Goal: Navigation & Orientation: Find specific page/section

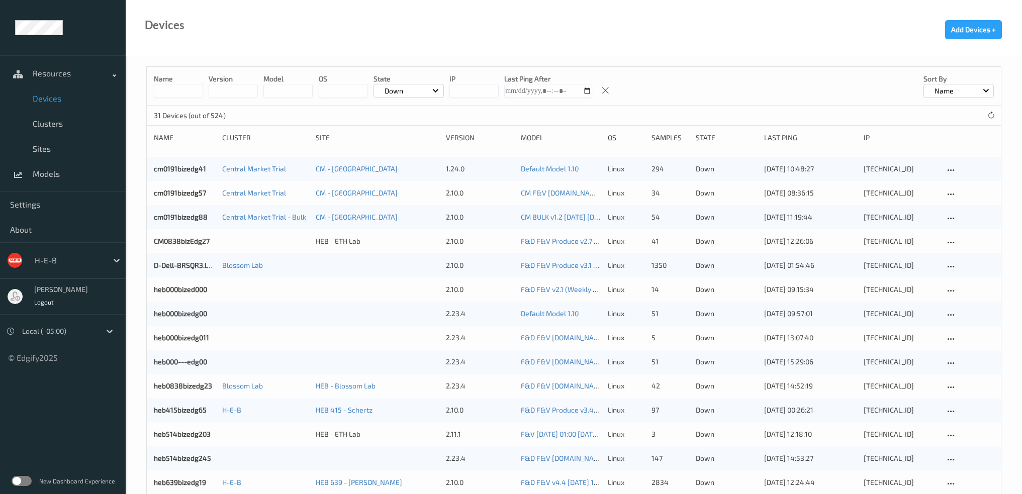
scroll to position [302, 0]
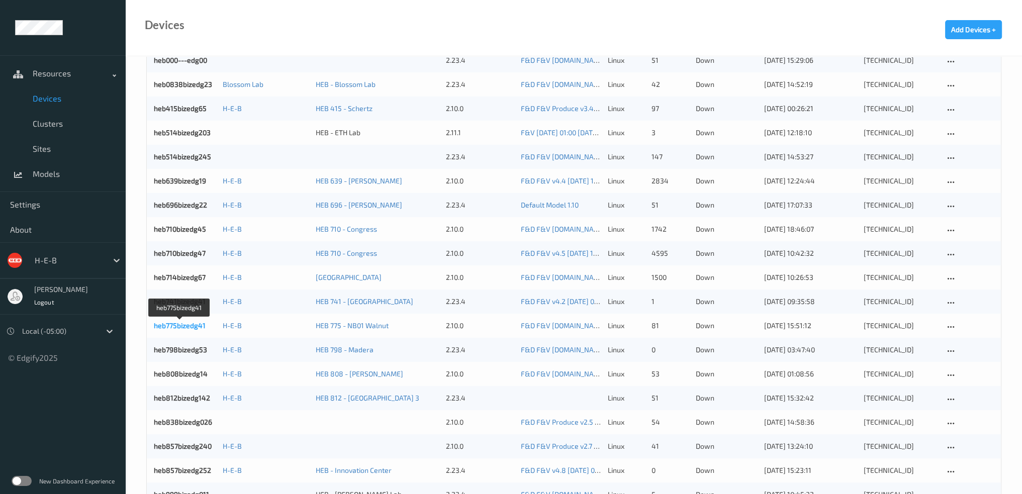
click at [186, 324] on link "heb775bizedg41" at bounding box center [180, 325] width 52 height 9
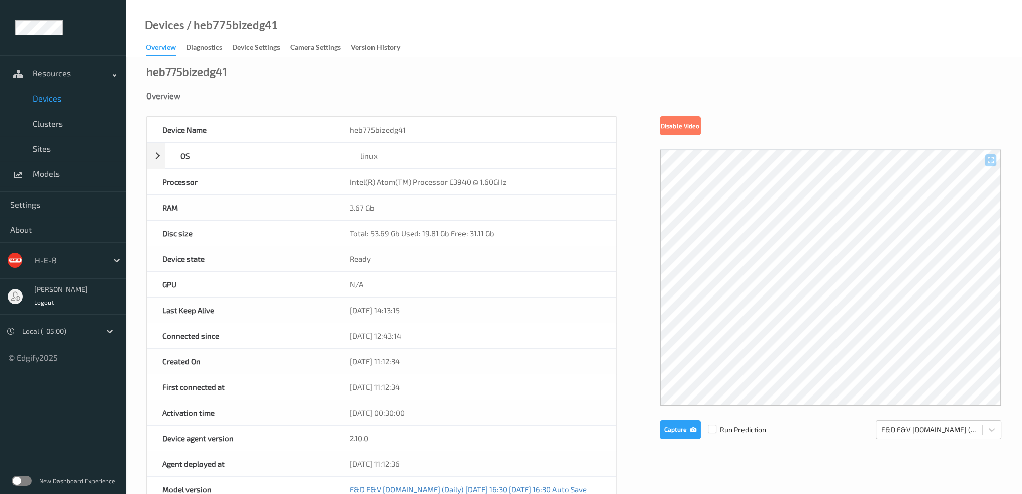
click at [160, 48] on div "Overview" at bounding box center [161, 49] width 30 height 14
click at [65, 104] on link "Devices" at bounding box center [63, 98] width 126 height 25
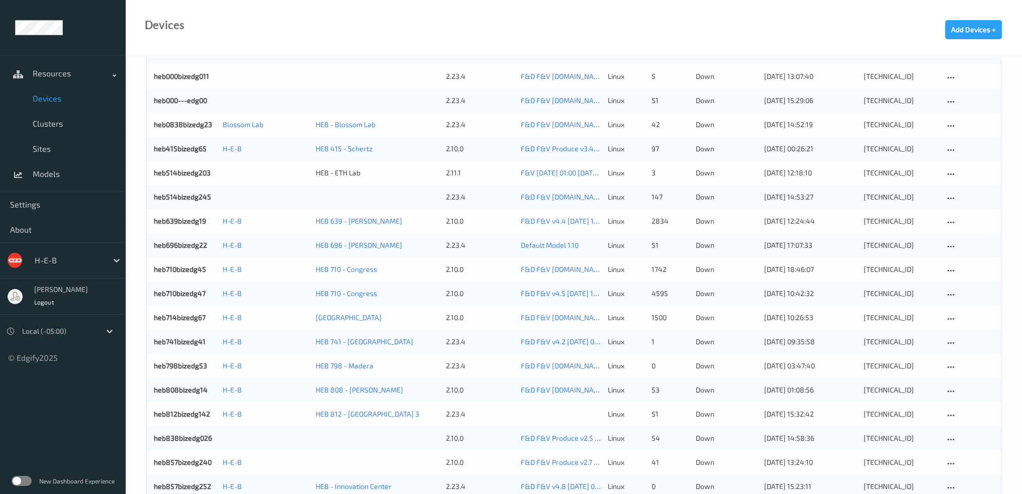
scroll to position [256, 0]
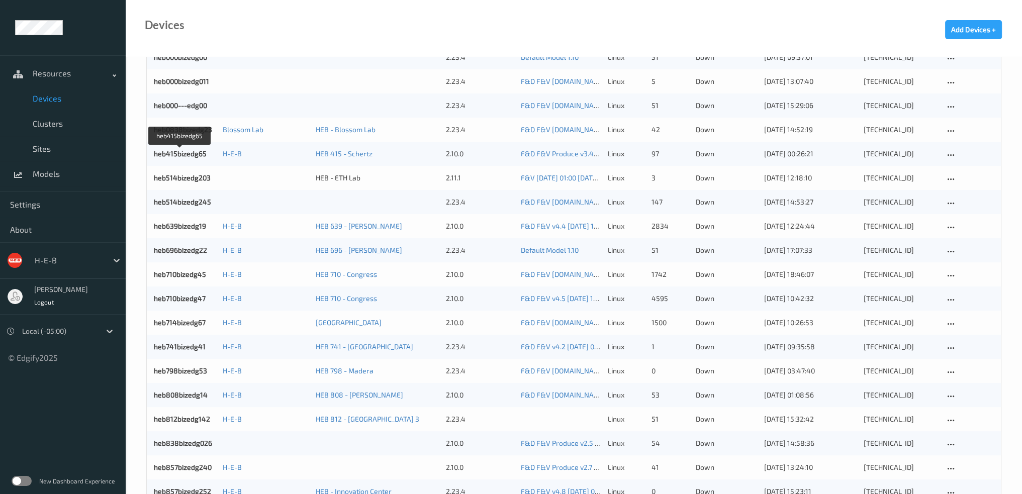
click at [191, 153] on link "heb415bizedg65" at bounding box center [180, 153] width 53 height 9
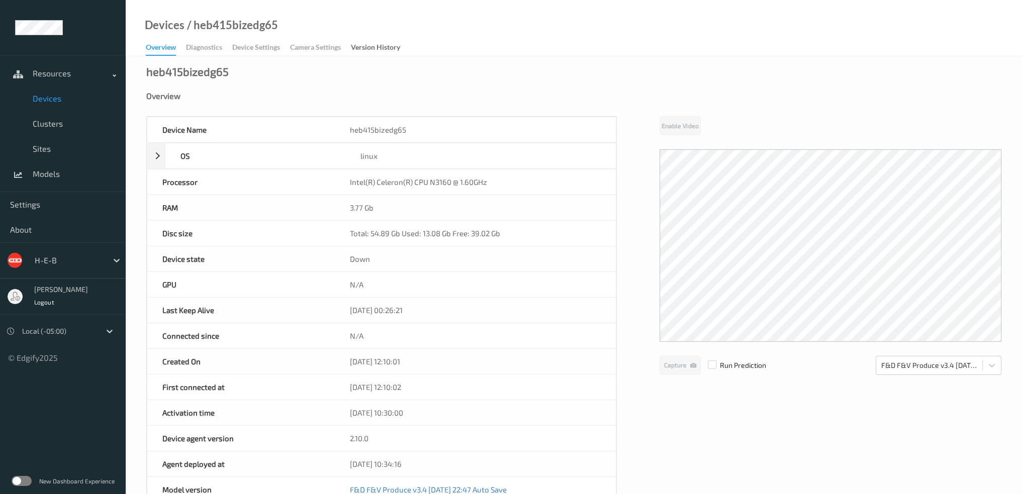
click at [49, 100] on span "Devices" at bounding box center [74, 98] width 83 height 10
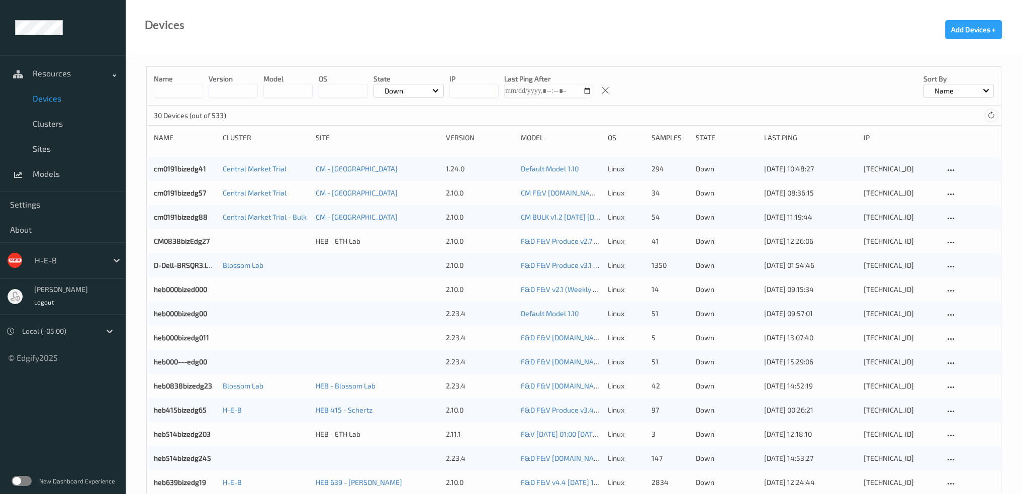
click at [989, 114] on icon at bounding box center [991, 116] width 8 height 8
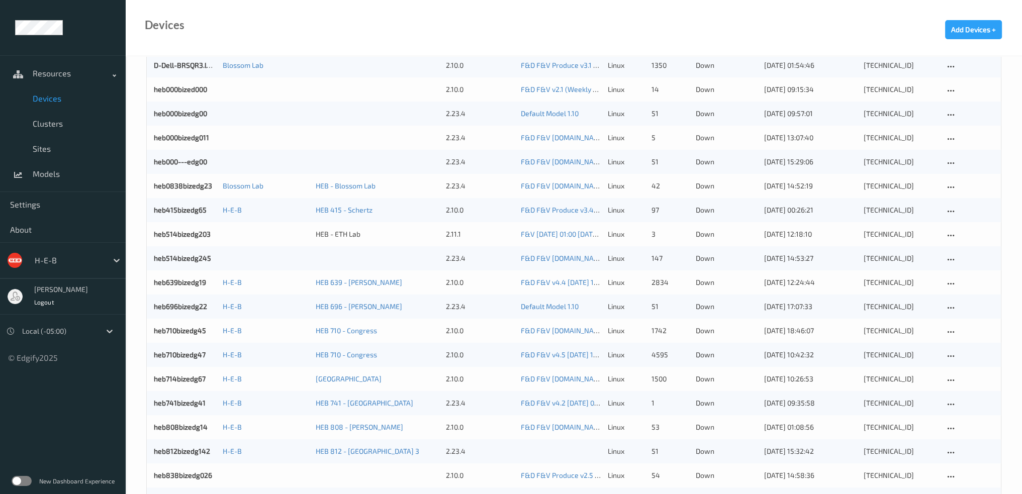
scroll to position [201, 0]
click at [179, 210] on link "heb415bizedg65" at bounding box center [180, 209] width 53 height 9
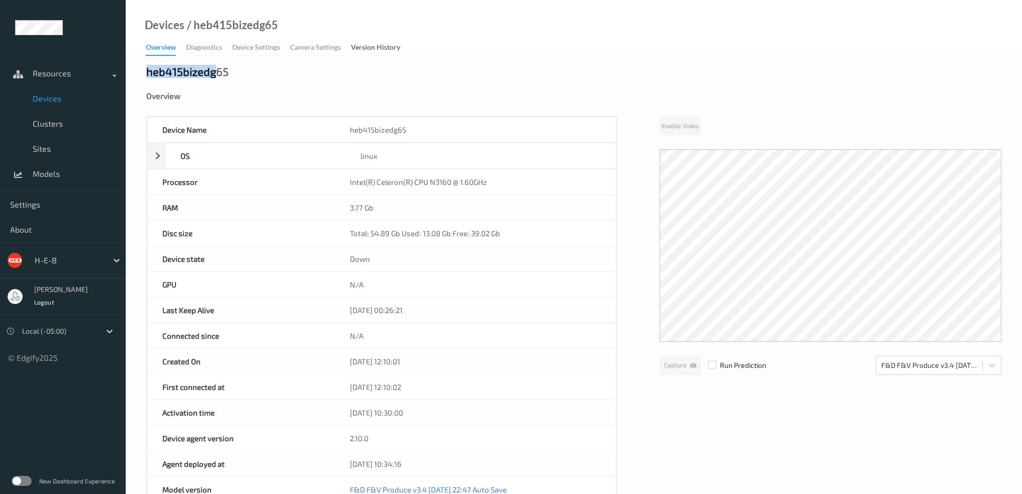
drag, startPoint x: 214, startPoint y: 72, endPoint x: 149, endPoint y: 78, distance: 65.6
click at [149, 76] on div "heb415bizedg65" at bounding box center [187, 71] width 82 height 10
copy div "heb415bizedg"
click at [55, 102] on span "Devices" at bounding box center [74, 98] width 83 height 10
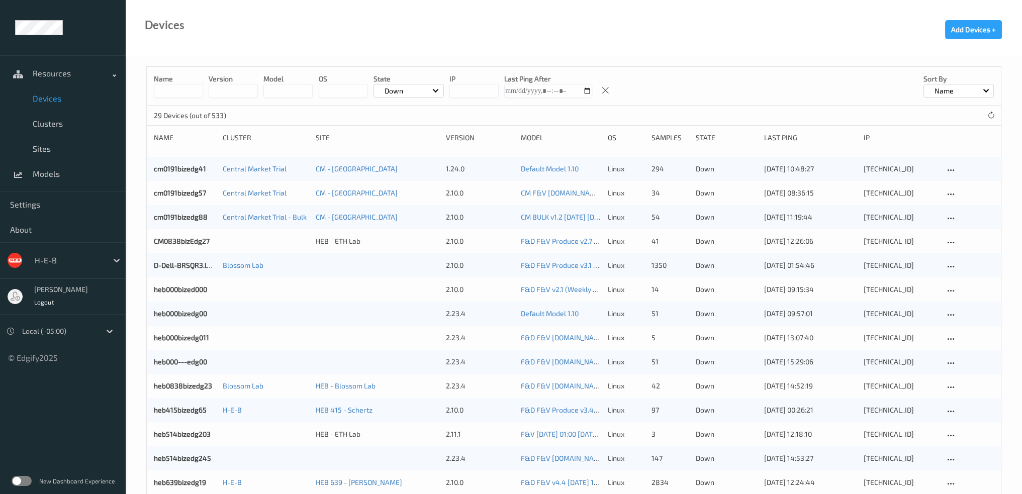
click at [400, 85] on div "Down" at bounding box center [408, 91] width 70 height 14
click at [414, 116] on p "All (excl. disabled)" at bounding box center [408, 115] width 69 height 18
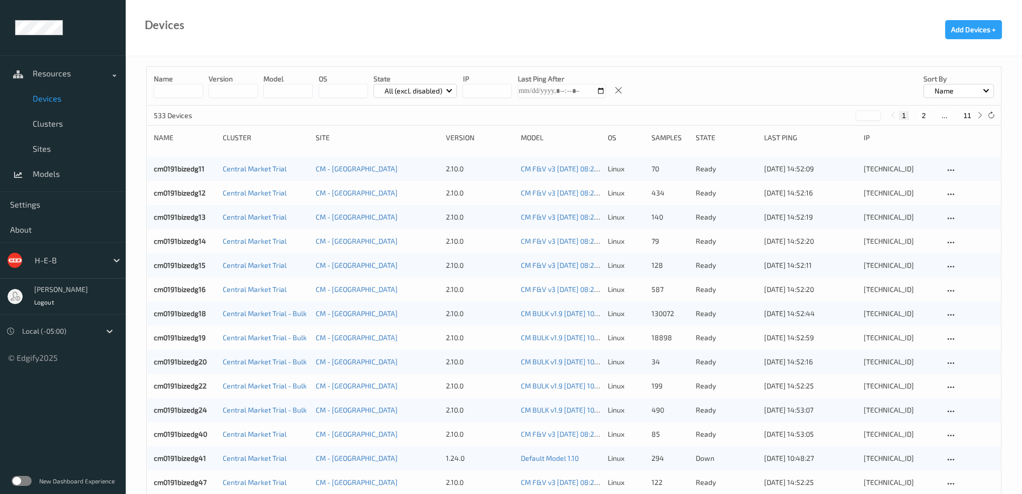
click at [158, 95] on input at bounding box center [178, 91] width 49 height 14
paste input "**********"
type input "**********"
click at [269, 52] on div "Devices Add Devices +" at bounding box center [578, 28] width 904 height 56
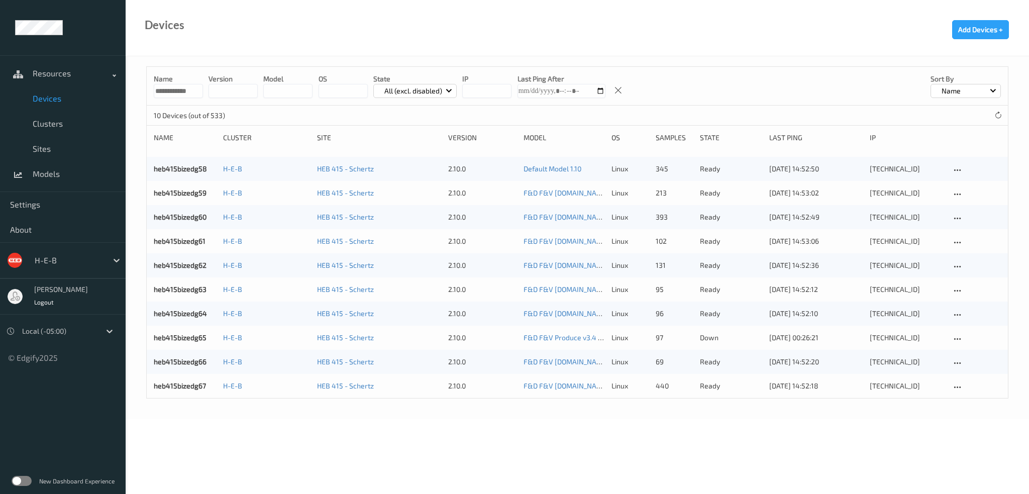
click at [185, 94] on input "**********" at bounding box center [178, 91] width 49 height 14
click at [185, 94] on body "**********" at bounding box center [514, 247] width 1029 height 494
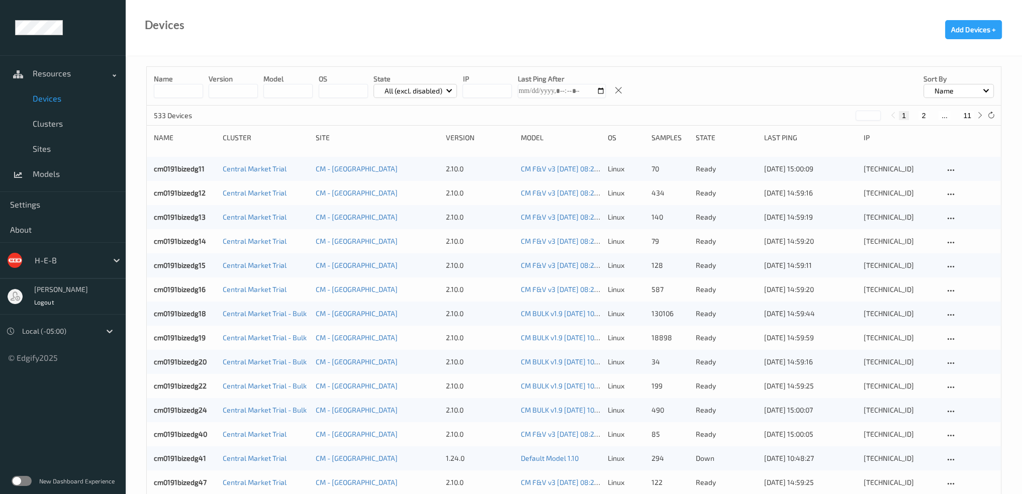
click at [433, 88] on p "All (excl. disabled)" at bounding box center [413, 91] width 65 height 10
click at [410, 186] on p "Down" at bounding box center [408, 185] width 69 height 18
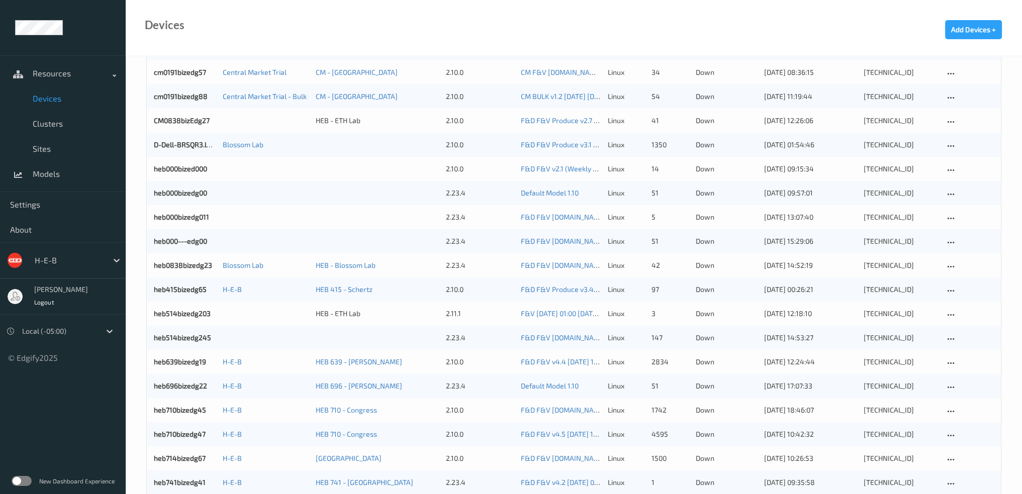
scroll to position [251, 0]
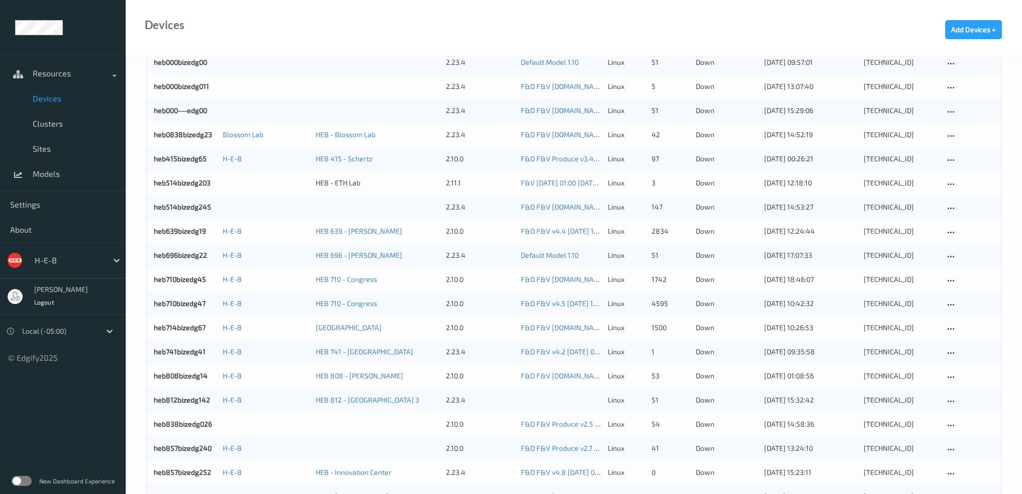
click at [165, 371] on div "heb808bizedg14" at bounding box center [184, 376] width 61 height 10
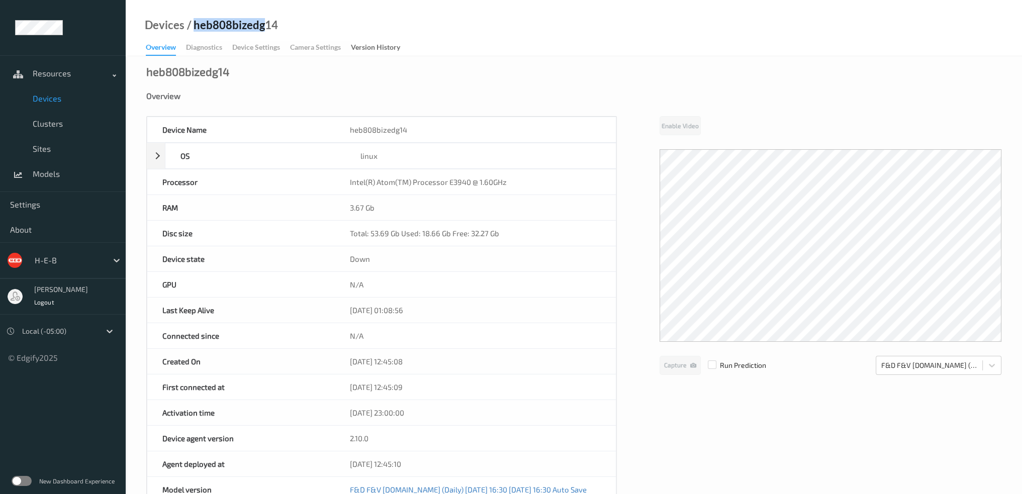
drag, startPoint x: 193, startPoint y: 28, endPoint x: 263, endPoint y: 27, distance: 69.9
click at [263, 27] on div "/ heb808bizedg14" at bounding box center [230, 25] width 93 height 10
copy div "heb808bizedg"
click at [46, 124] on span "Clusters" at bounding box center [74, 124] width 83 height 10
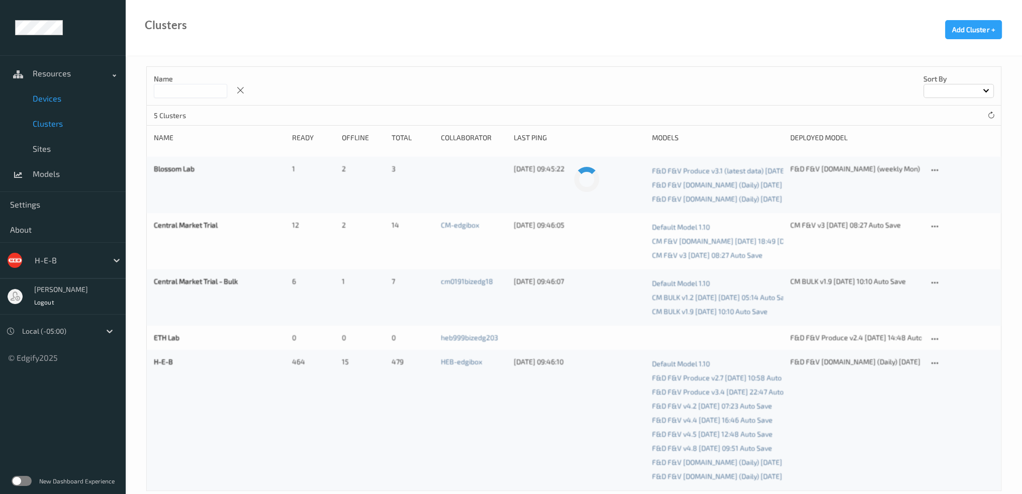
click at [46, 95] on span "Devices" at bounding box center [74, 98] width 83 height 10
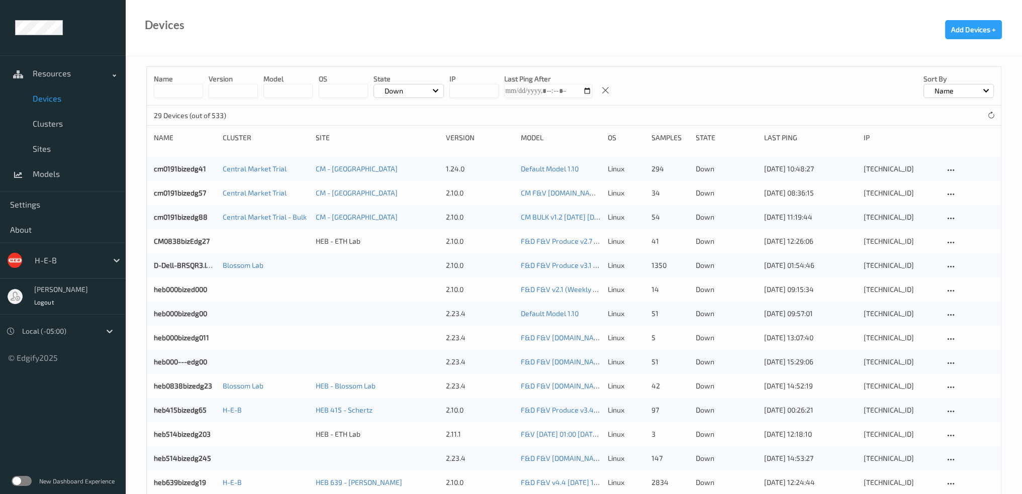
click at [184, 89] on input at bounding box center [178, 91] width 49 height 14
paste input "**********"
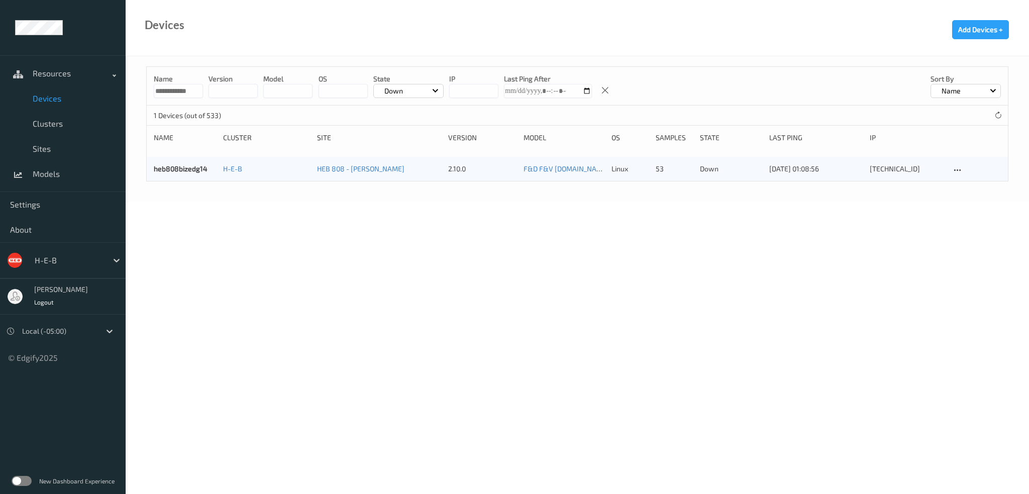
type input "**********"
click at [406, 90] on div "Down" at bounding box center [408, 91] width 70 height 14
click at [409, 110] on p "All (excl. disabled)" at bounding box center [408, 115] width 69 height 18
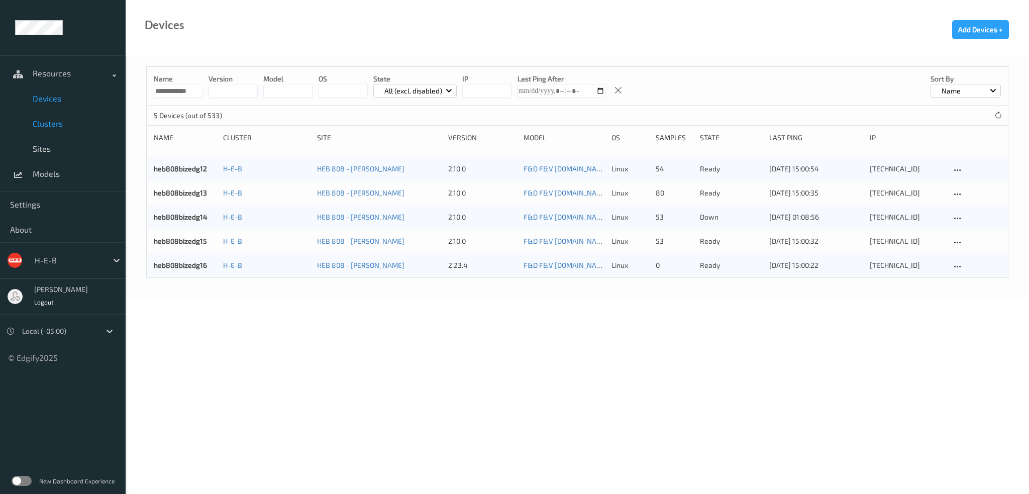
drag, startPoint x: 47, startPoint y: 122, endPoint x: 45, endPoint y: 114, distance: 7.8
click at [47, 122] on span "Clusters" at bounding box center [74, 124] width 83 height 10
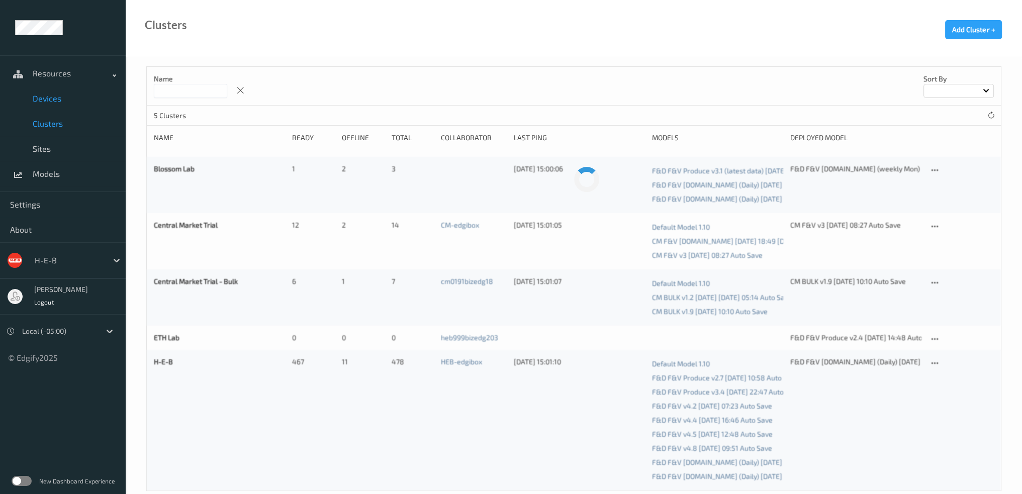
click at [46, 98] on span "Devices" at bounding box center [74, 98] width 83 height 10
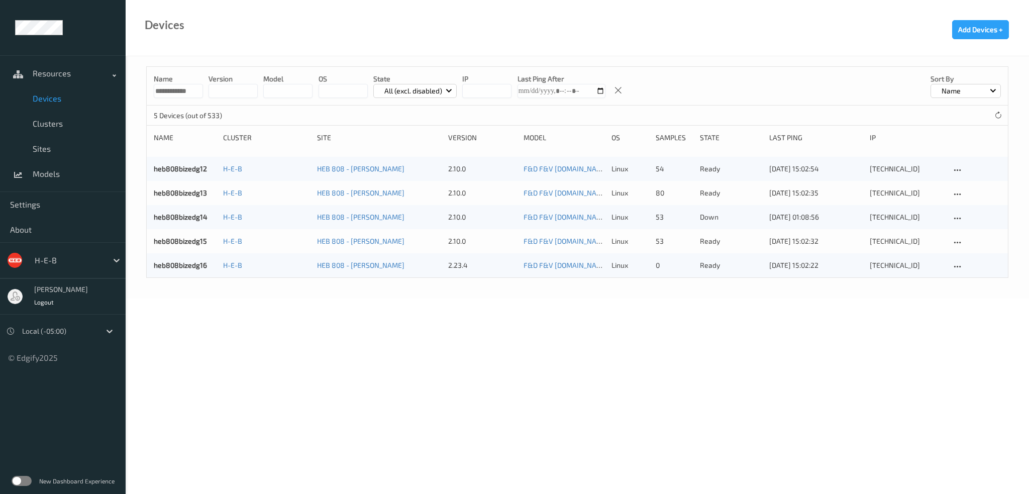
click at [168, 94] on input "**********" at bounding box center [178, 91] width 49 height 14
click at [167, 94] on input "**********" at bounding box center [178, 91] width 49 height 14
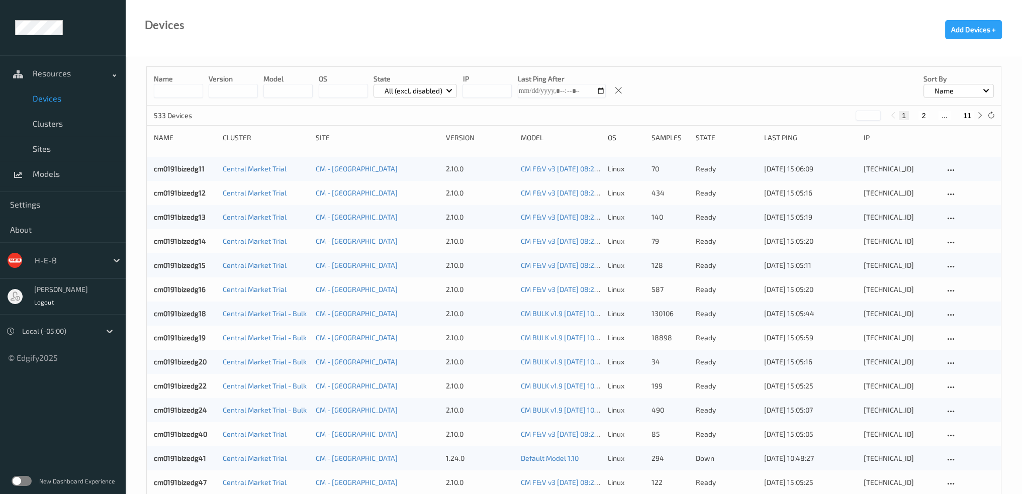
click at [436, 88] on p "All (excl. disabled)" at bounding box center [413, 91] width 65 height 10
click at [413, 184] on p "Down" at bounding box center [408, 185] width 69 height 18
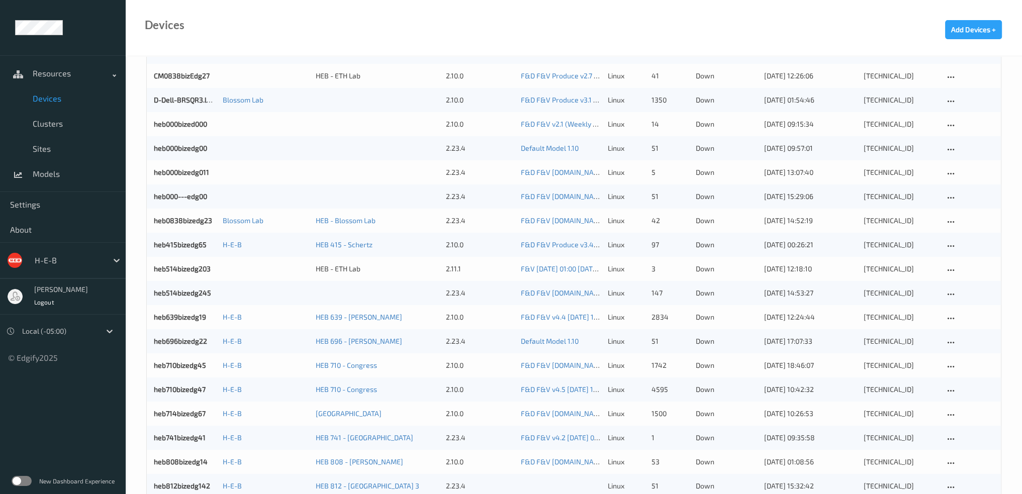
scroll to position [201, 0]
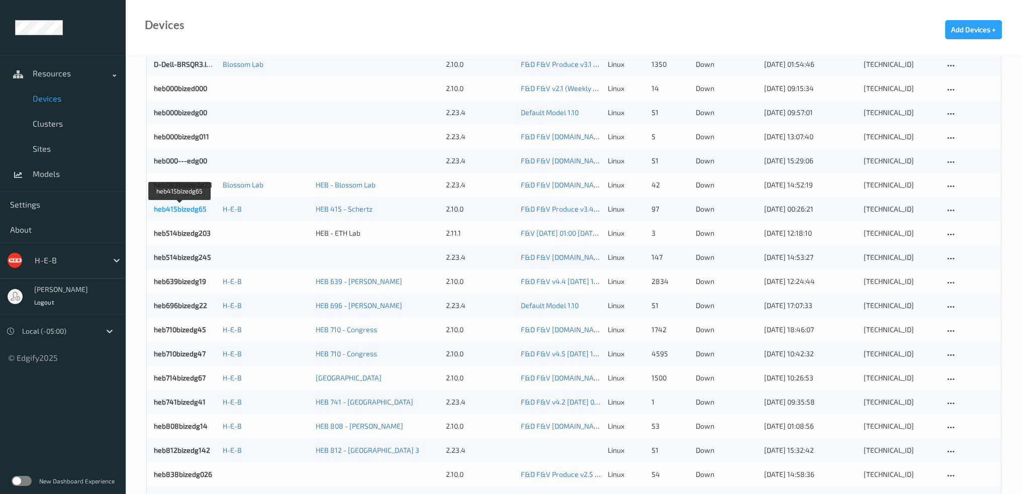
click at [181, 208] on link "heb415bizedg65" at bounding box center [180, 209] width 53 height 9
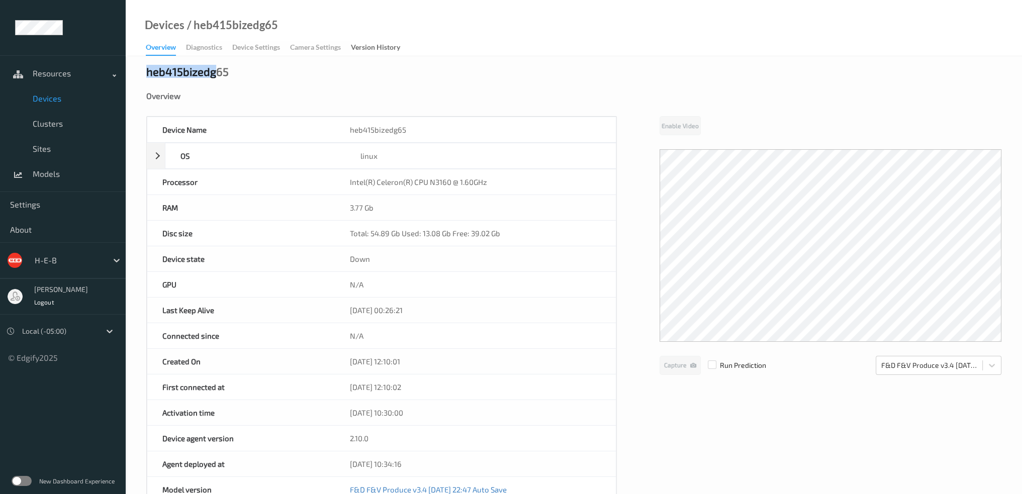
drag, startPoint x: 213, startPoint y: 75, endPoint x: 146, endPoint y: 75, distance: 66.8
click at [146, 75] on div "heb415bizedg65" at bounding box center [187, 71] width 82 height 10
copy div "heb415bizedg"
click at [48, 100] on span "Devices" at bounding box center [74, 98] width 83 height 10
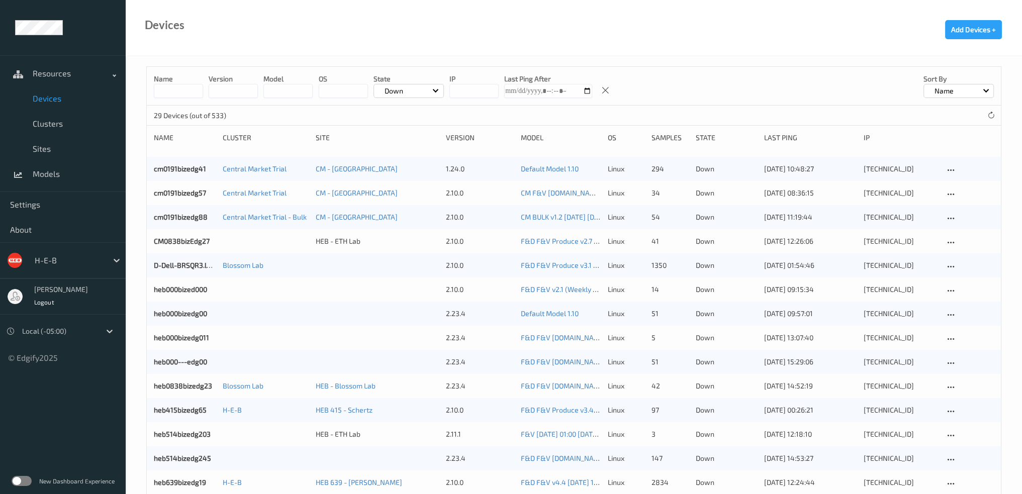
click at [181, 90] on input at bounding box center [178, 91] width 49 height 14
paste input "**********"
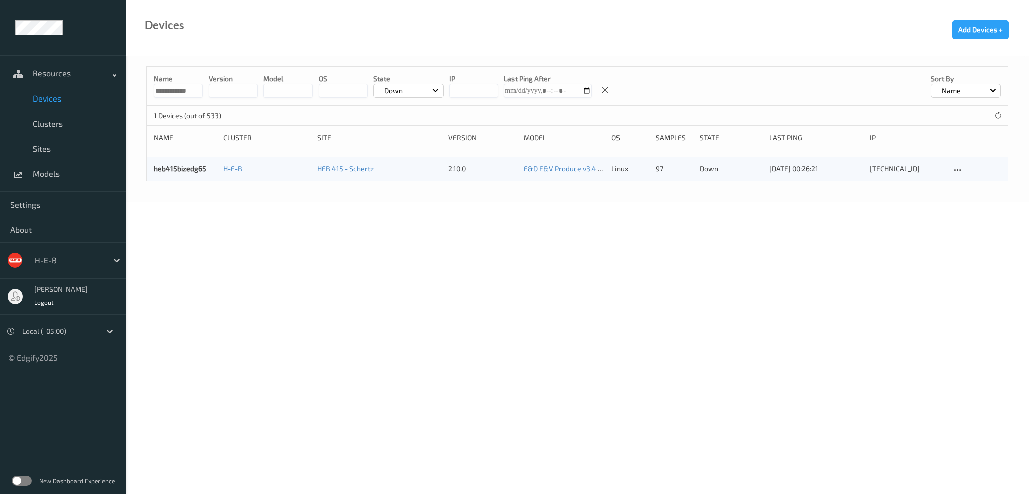
type input "**********"
click at [411, 87] on div "Down" at bounding box center [408, 91] width 70 height 14
click at [406, 115] on p "All (excl. disabled)" at bounding box center [408, 115] width 69 height 18
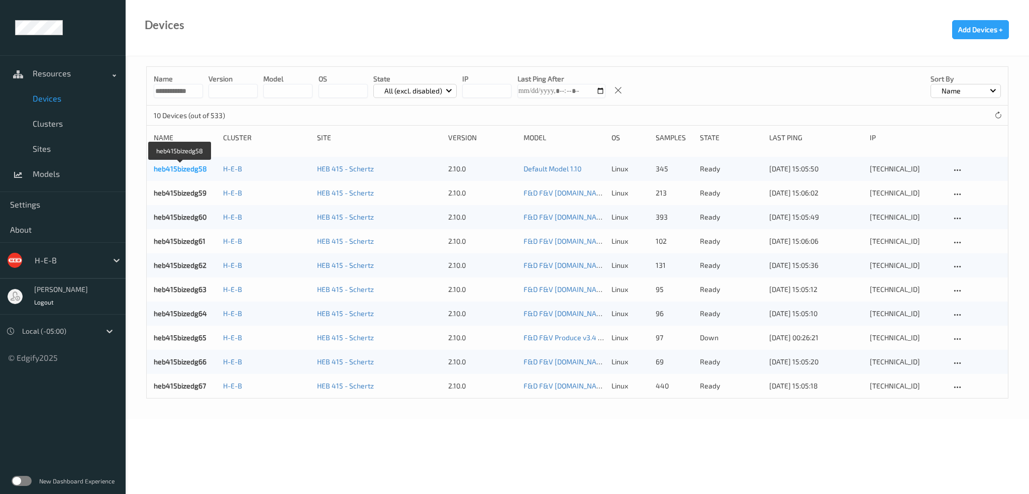
click at [193, 171] on link "heb415bizedg58" at bounding box center [180, 168] width 53 height 9
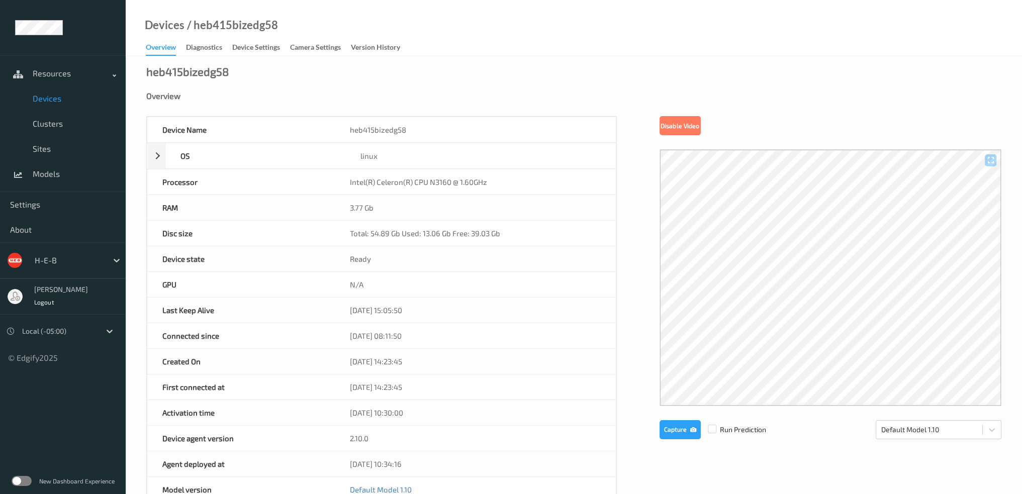
click at [66, 100] on span "Devices" at bounding box center [74, 98] width 83 height 10
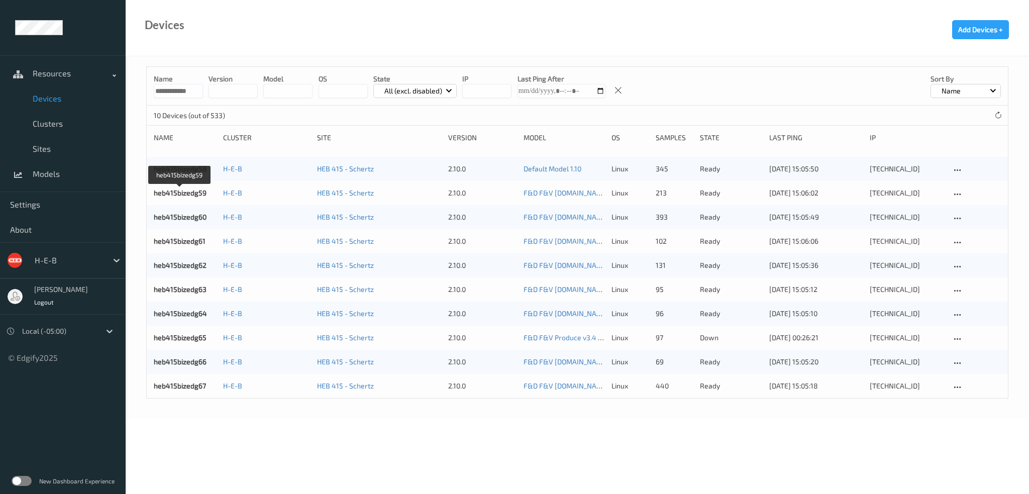
click at [183, 192] on link "heb415bizedg59" at bounding box center [180, 192] width 53 height 9
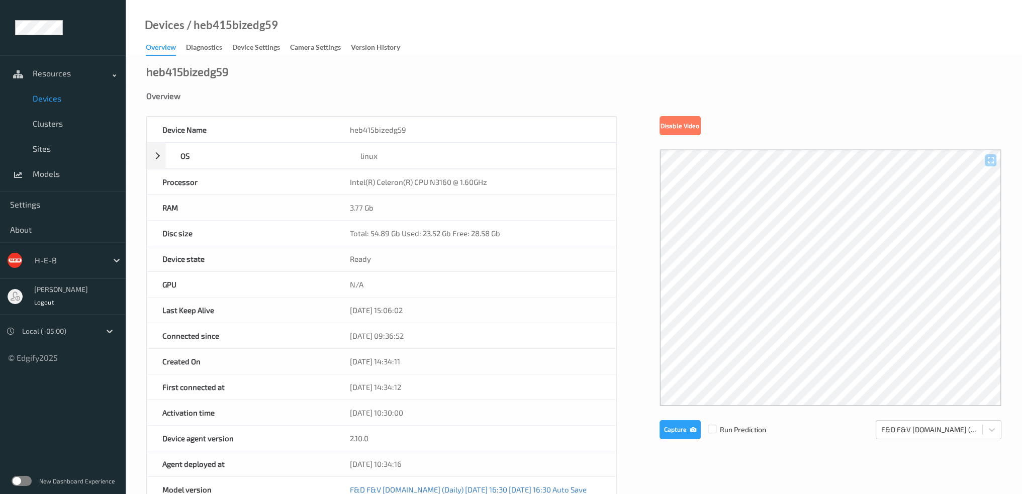
click at [60, 98] on span "Devices" at bounding box center [74, 98] width 83 height 10
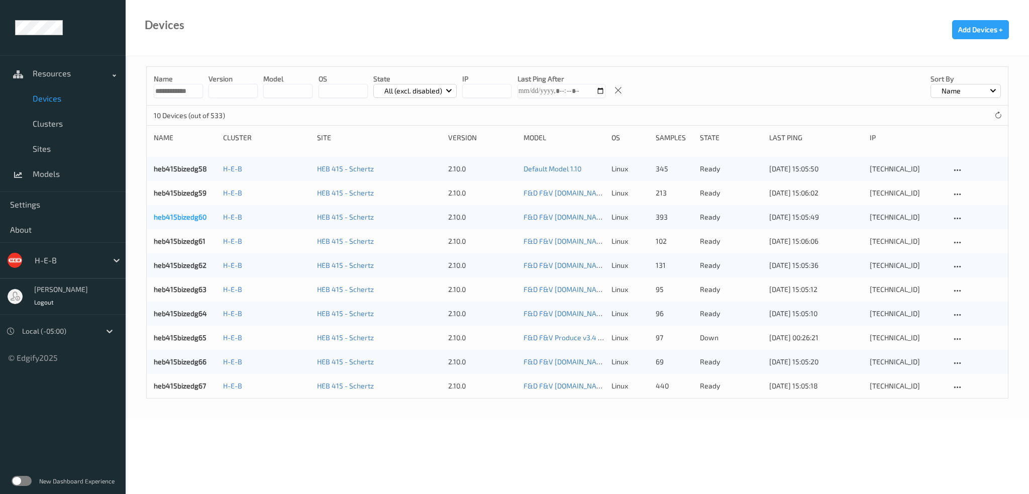
click at [195, 215] on link "heb415bizedg60" at bounding box center [180, 217] width 53 height 9
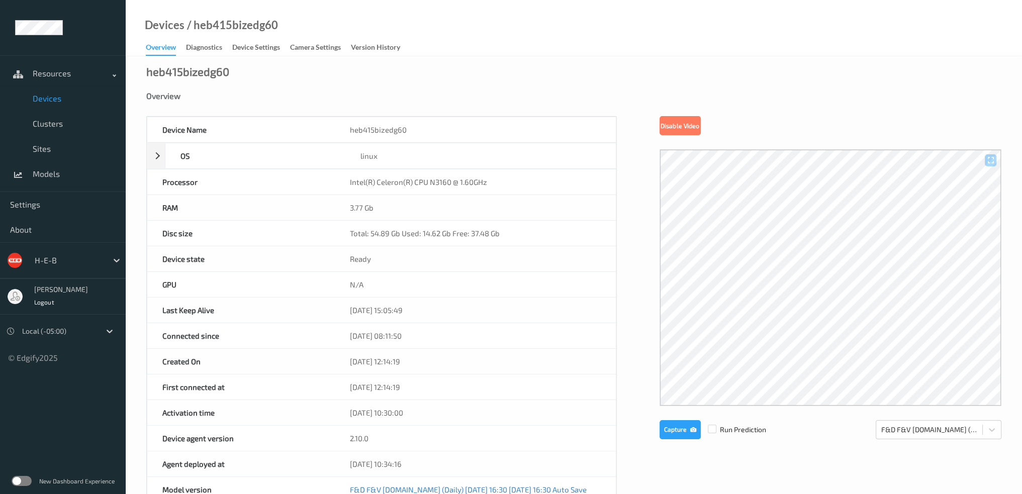
click at [44, 95] on span "Devices" at bounding box center [74, 98] width 83 height 10
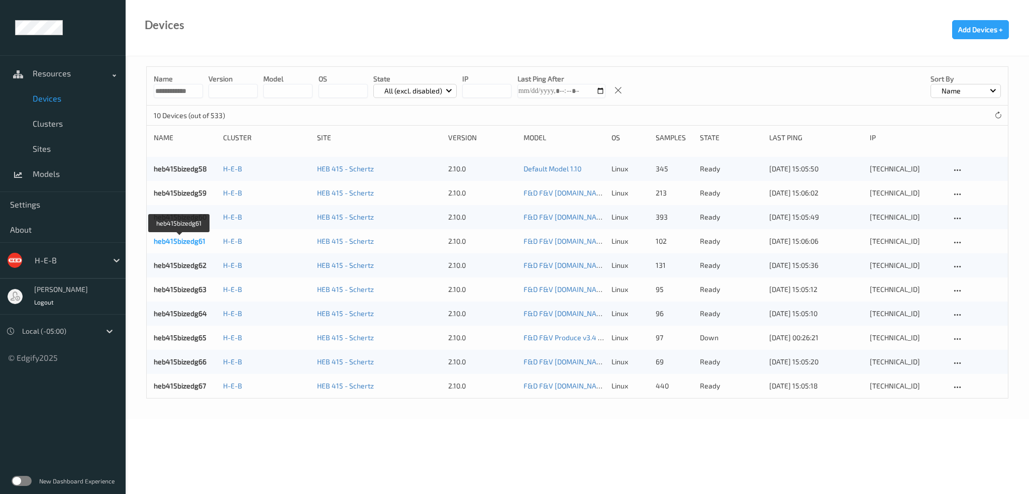
click at [183, 243] on link "heb415bizedg61" at bounding box center [180, 241] width 52 height 9
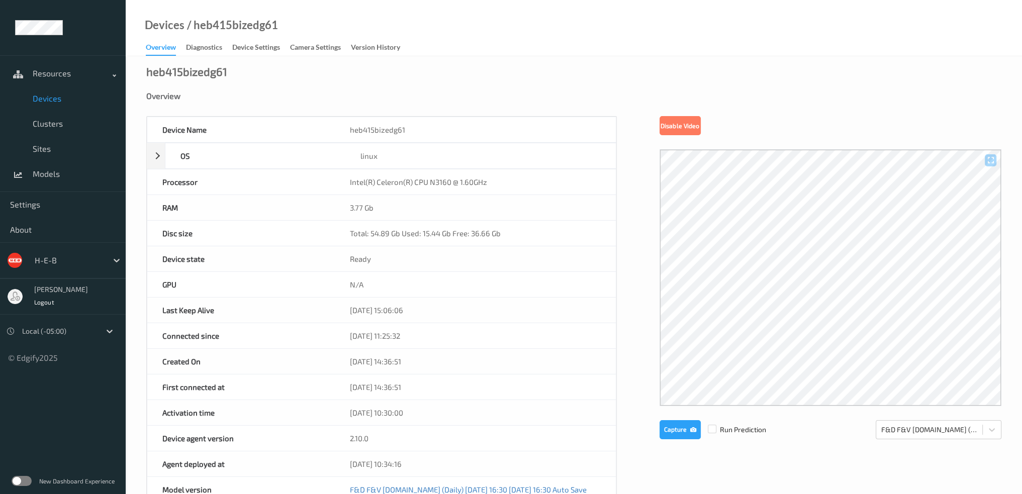
click at [50, 98] on span "Devices" at bounding box center [74, 98] width 83 height 10
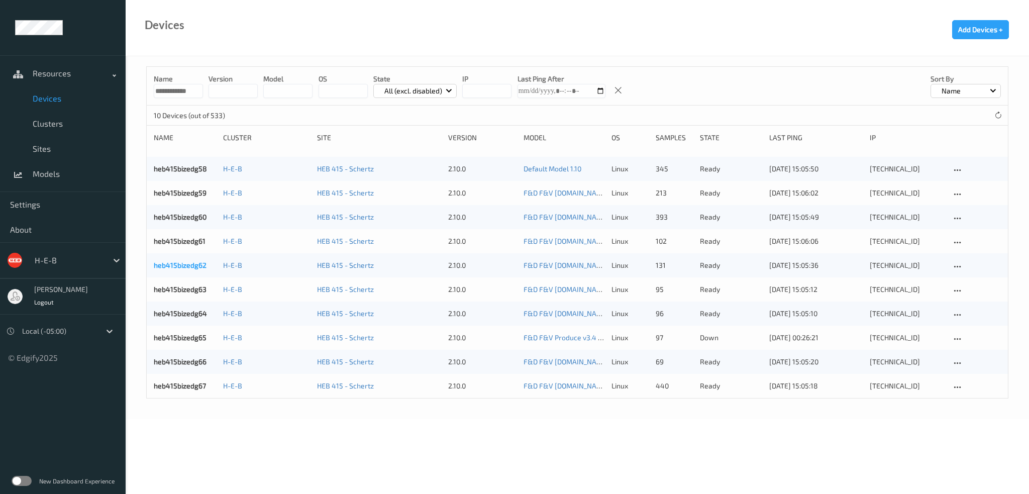
click at [190, 265] on link "heb415bizedg62" at bounding box center [180, 265] width 53 height 9
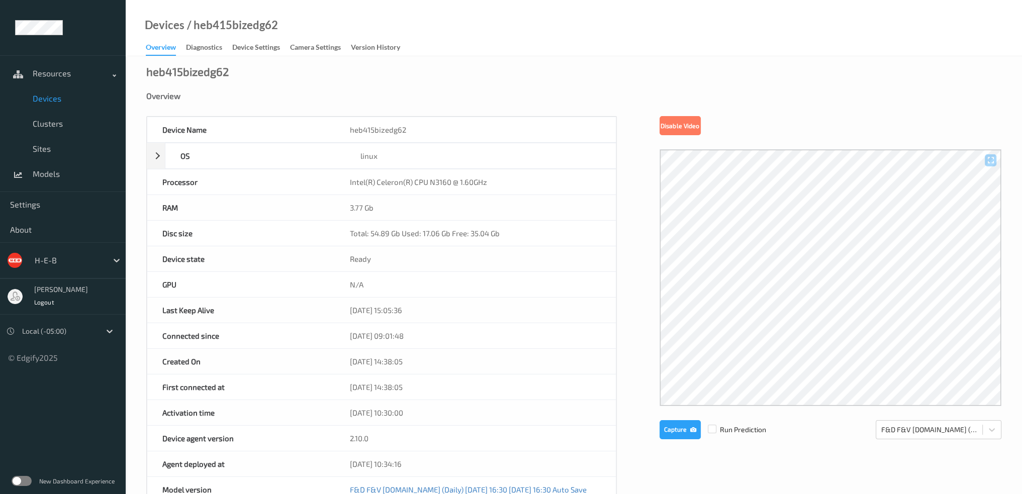
click at [51, 102] on span "Devices" at bounding box center [74, 98] width 83 height 10
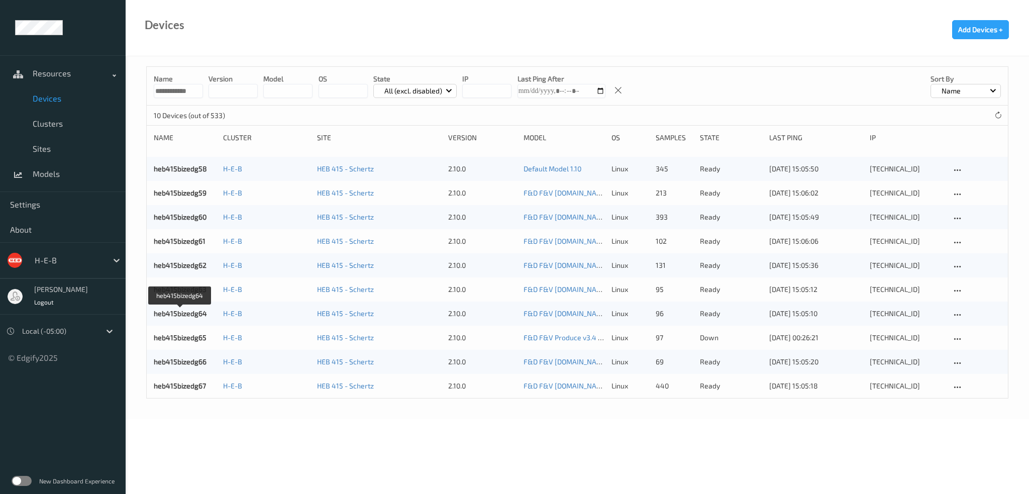
click at [185, 309] on div "heb415bizedg64" at bounding box center [185, 314] width 62 height 10
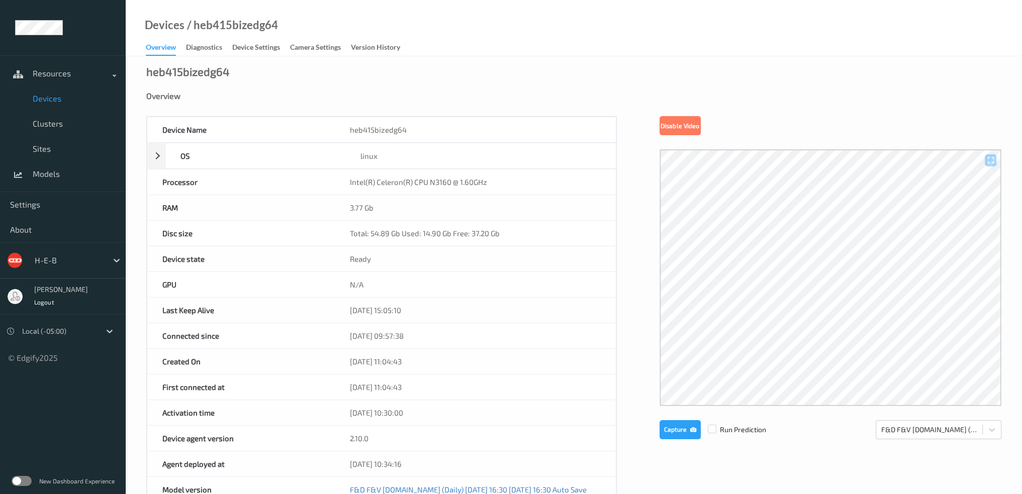
click at [42, 96] on span "Devices" at bounding box center [74, 98] width 83 height 10
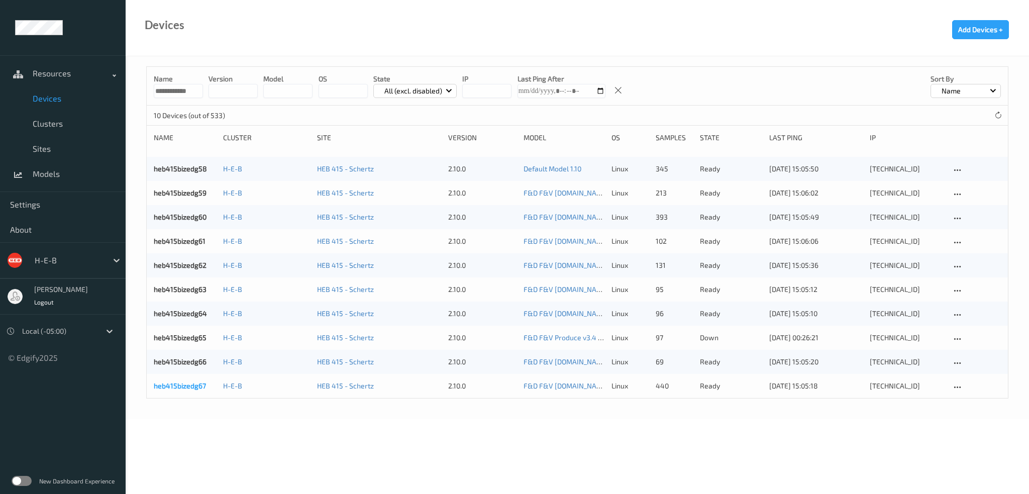
click at [183, 388] on link "heb415bizedg67" at bounding box center [180, 385] width 52 height 9
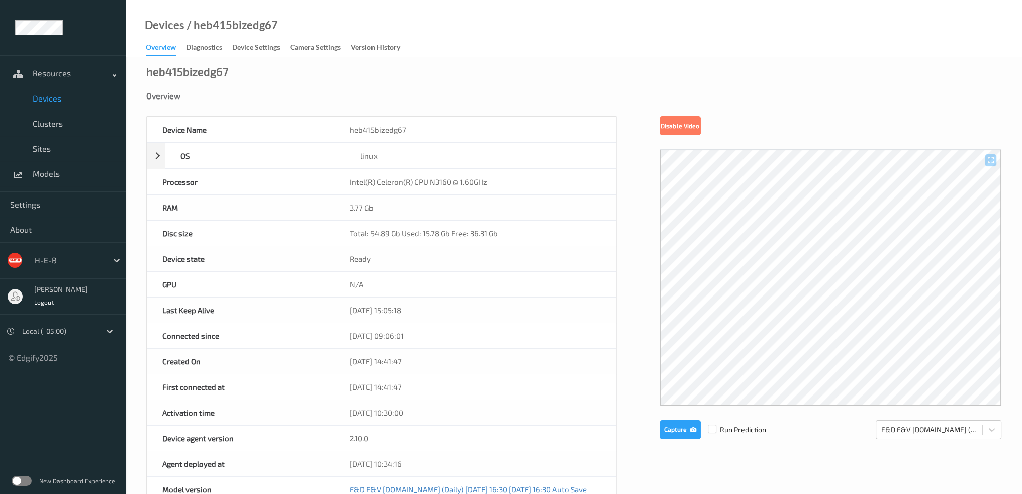
click at [58, 99] on span "Devices" at bounding box center [74, 98] width 83 height 10
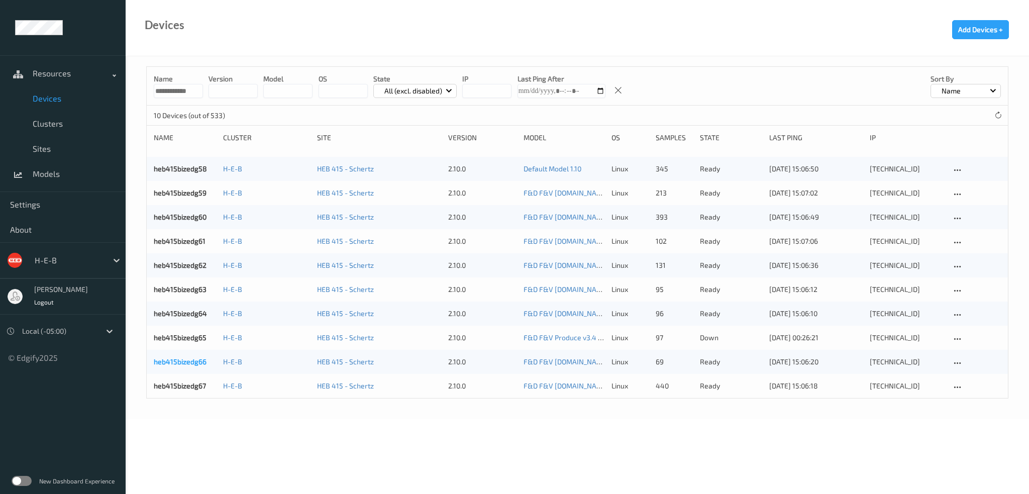
click at [181, 365] on link "heb415bizedg66" at bounding box center [180, 361] width 53 height 9
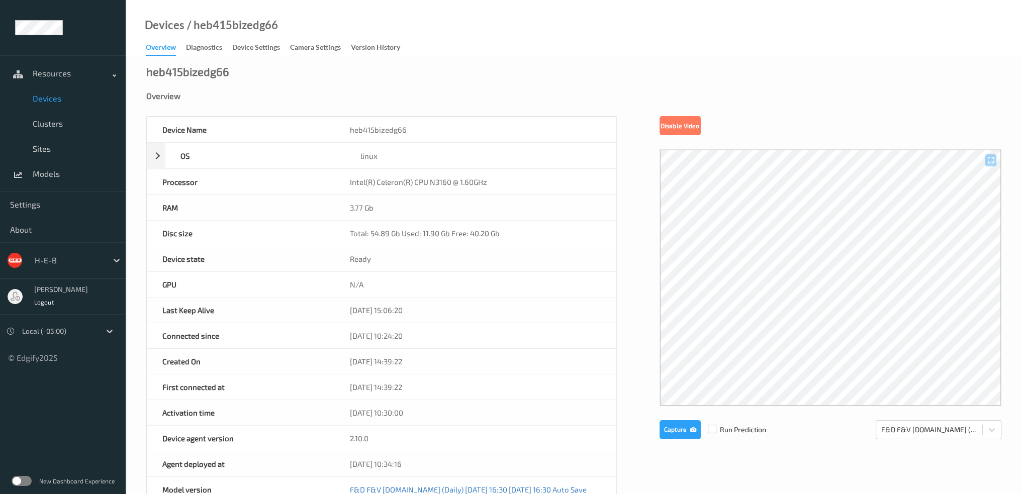
click at [56, 95] on span "Devices" at bounding box center [74, 98] width 83 height 10
